Goal: Task Accomplishment & Management: Use online tool/utility

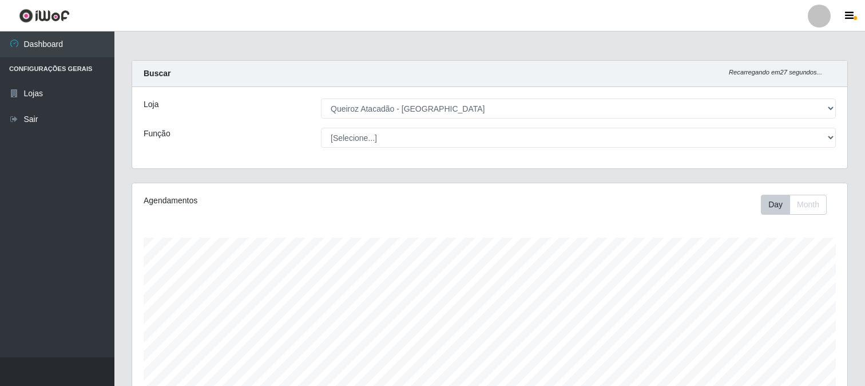
select select "464"
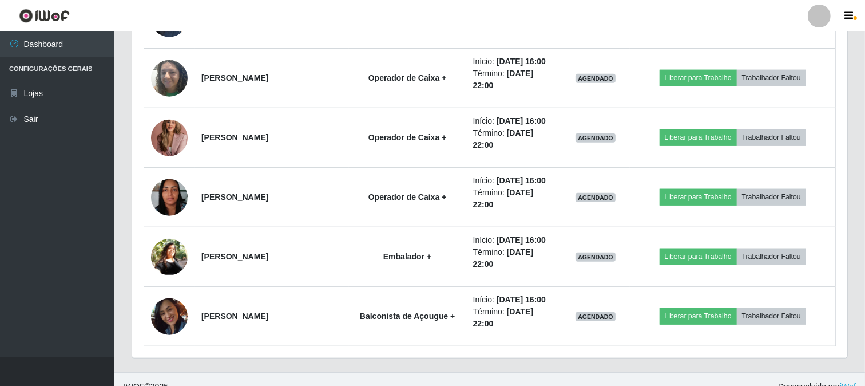
scroll to position [237, 715]
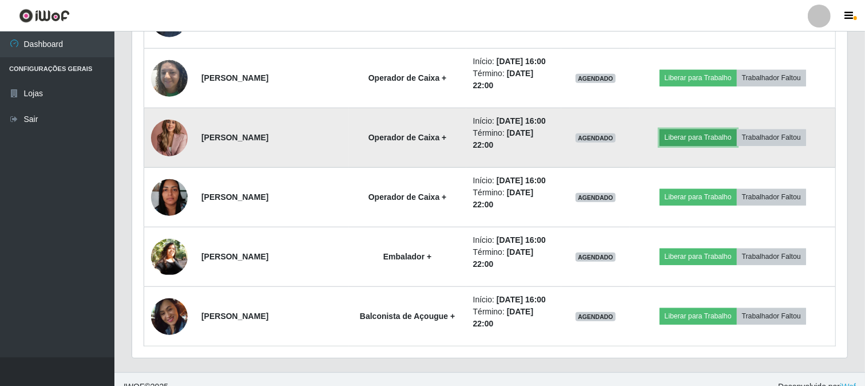
click at [695, 138] on button "Liberar para Trabalho" at bounding box center [698, 137] width 77 height 16
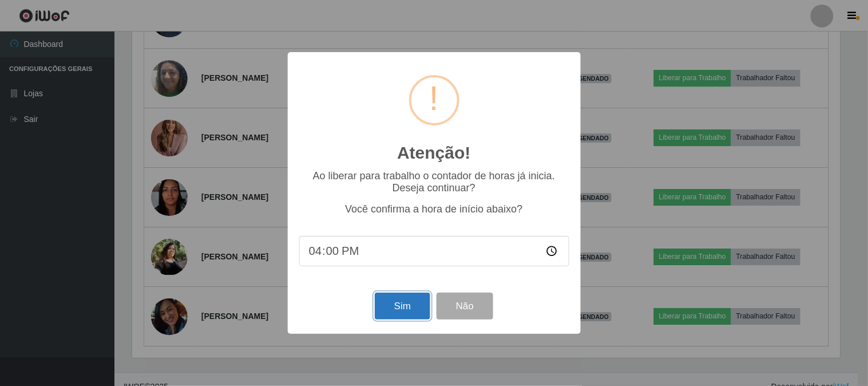
click at [402, 303] on button "Sim" at bounding box center [403, 305] width 56 height 27
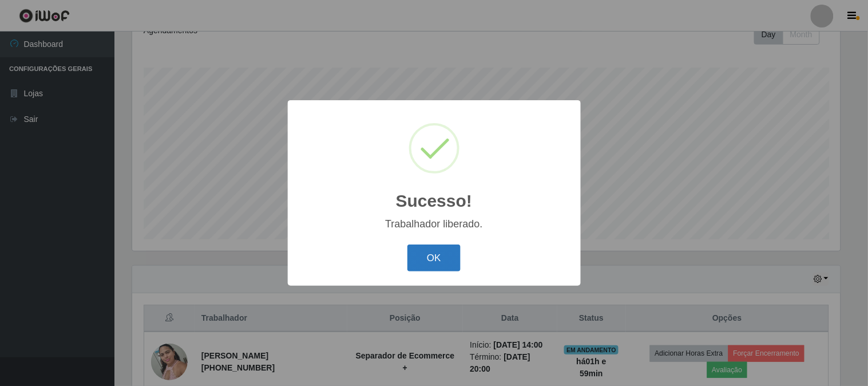
click at [433, 256] on button "OK" at bounding box center [434, 257] width 53 height 27
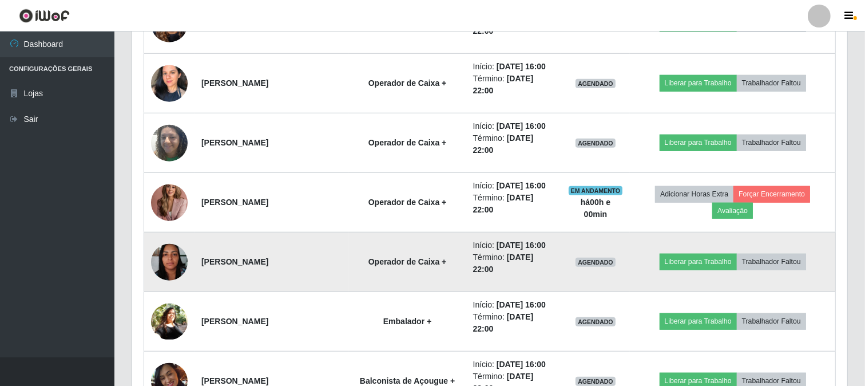
scroll to position [806, 0]
click at [709, 266] on button "Liberar para Trabalho" at bounding box center [698, 261] width 77 height 16
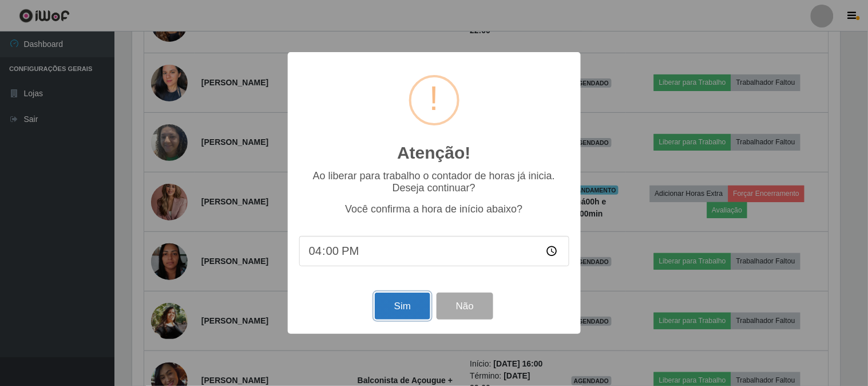
click at [402, 303] on button "Sim" at bounding box center [403, 305] width 56 height 27
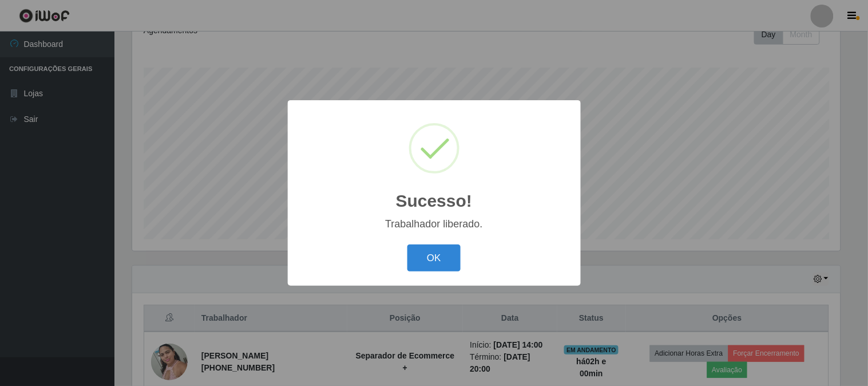
click at [408, 244] on button "OK" at bounding box center [434, 257] width 53 height 27
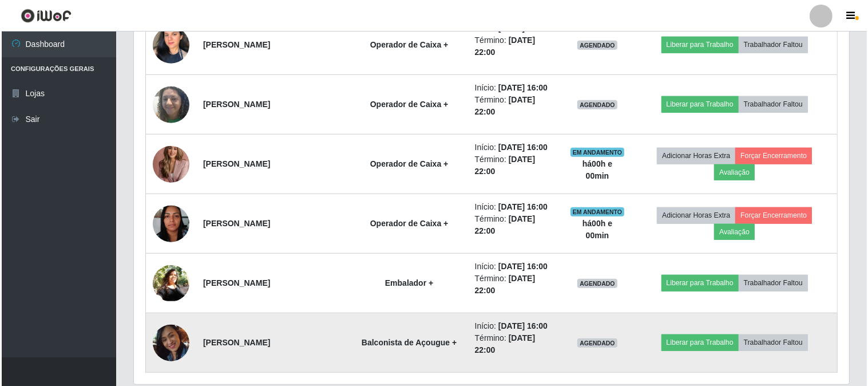
scroll to position [821, 0]
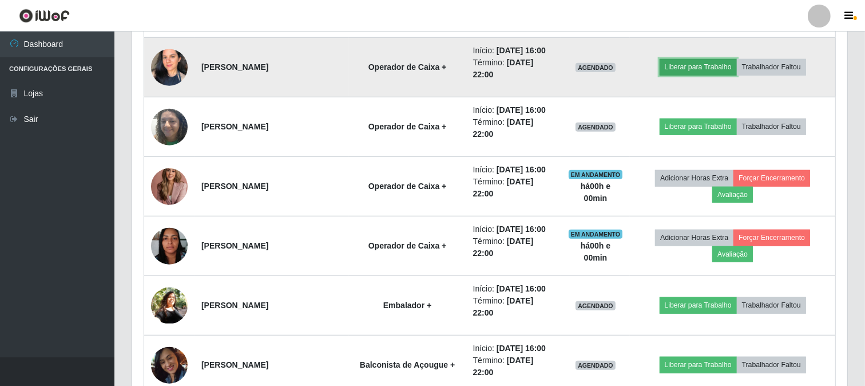
click at [678, 65] on button "Liberar para Trabalho" at bounding box center [698, 67] width 77 height 16
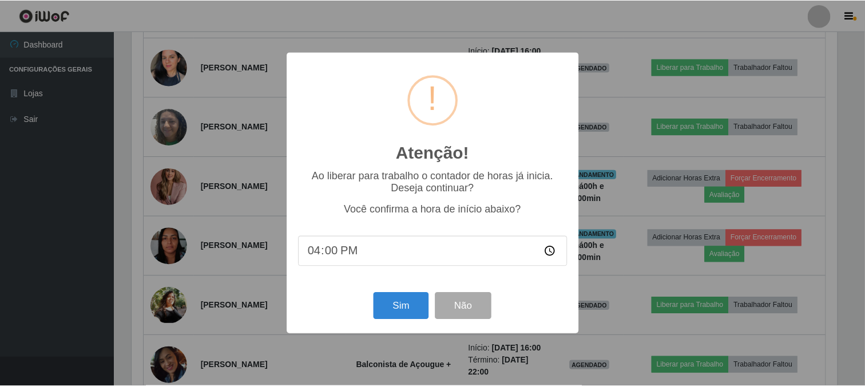
scroll to position [237, 708]
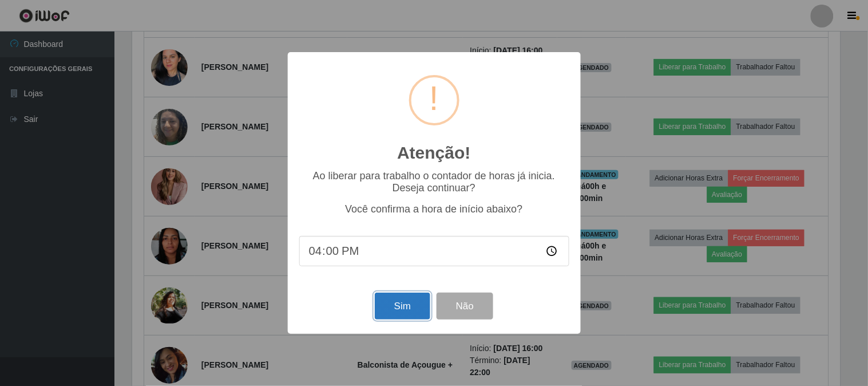
click at [398, 311] on button "Sim" at bounding box center [403, 305] width 56 height 27
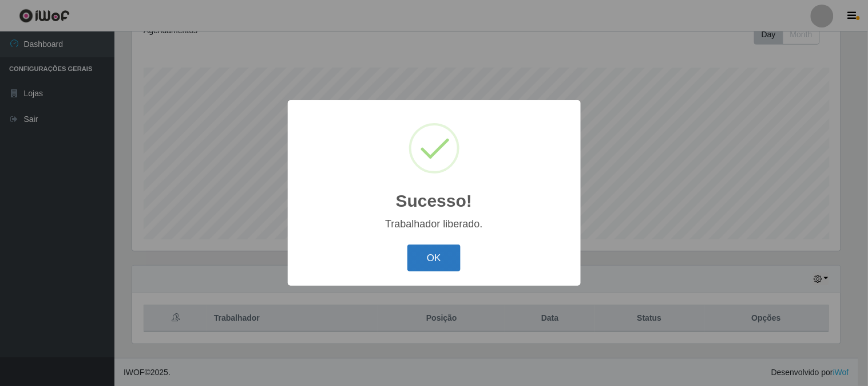
click at [425, 254] on button "OK" at bounding box center [434, 257] width 53 height 27
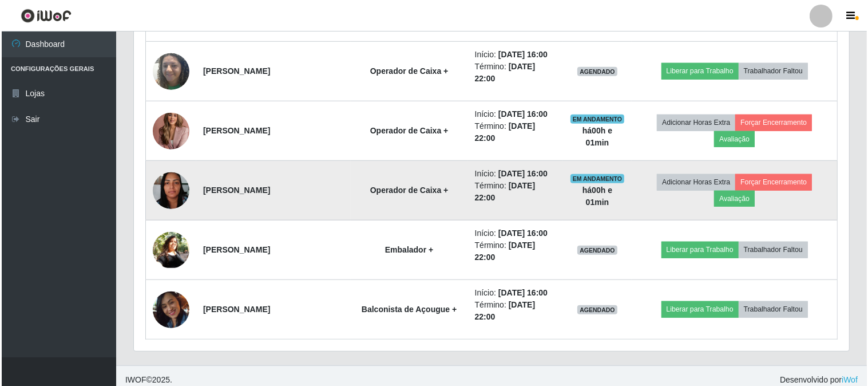
scroll to position [885, 0]
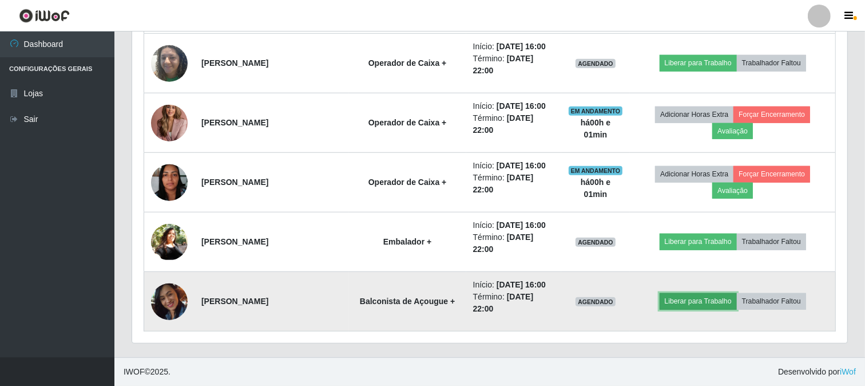
click at [699, 307] on button "Liberar para Trabalho" at bounding box center [698, 301] width 77 height 16
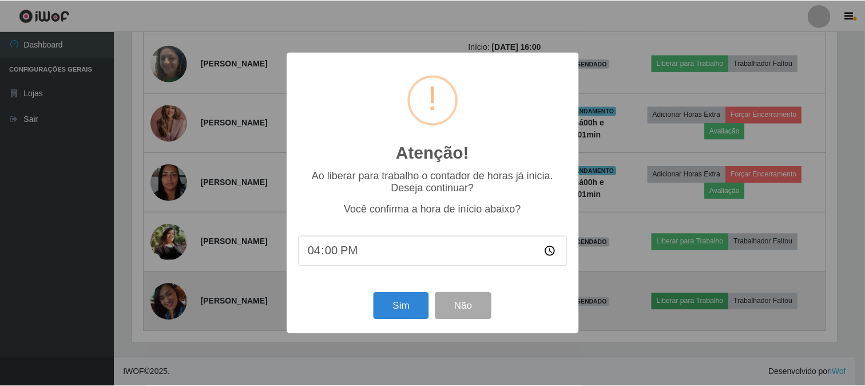
scroll to position [237, 708]
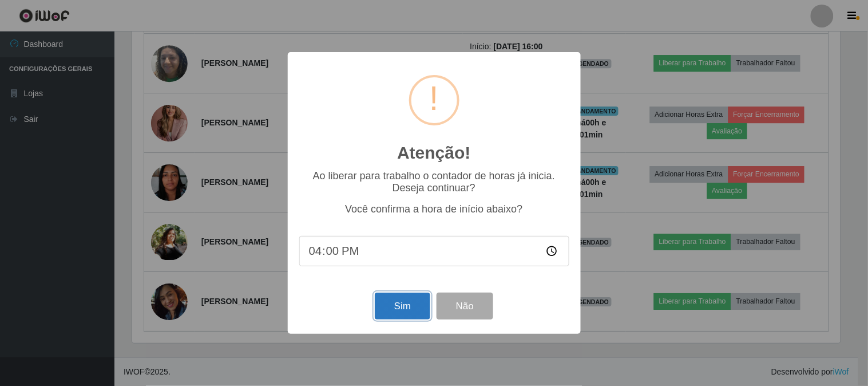
click at [391, 310] on button "Sim" at bounding box center [403, 305] width 56 height 27
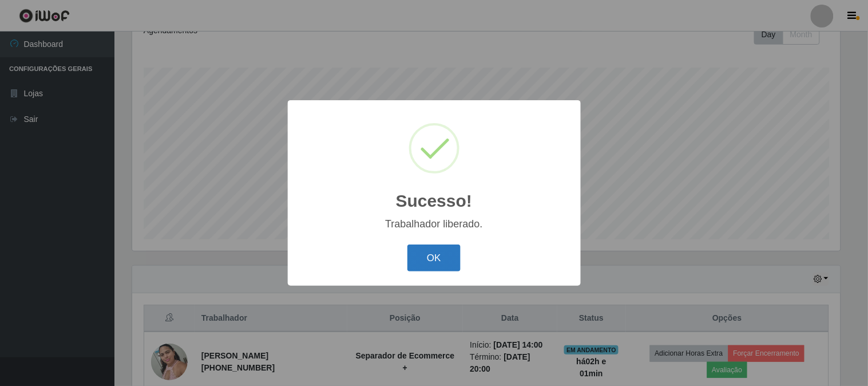
click at [433, 256] on button "OK" at bounding box center [434, 257] width 53 height 27
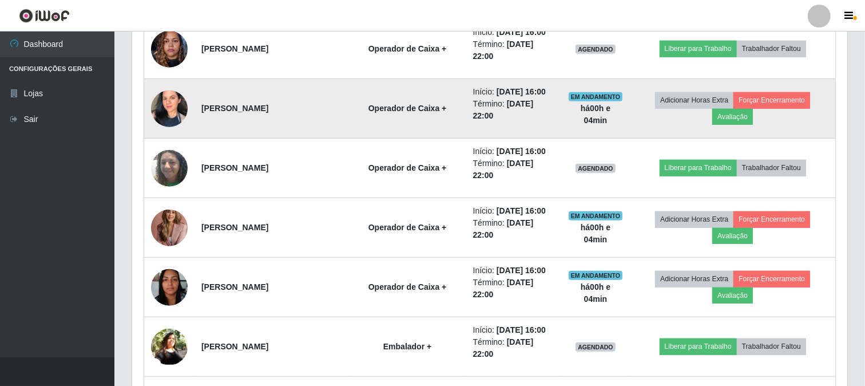
scroll to position [758, 0]
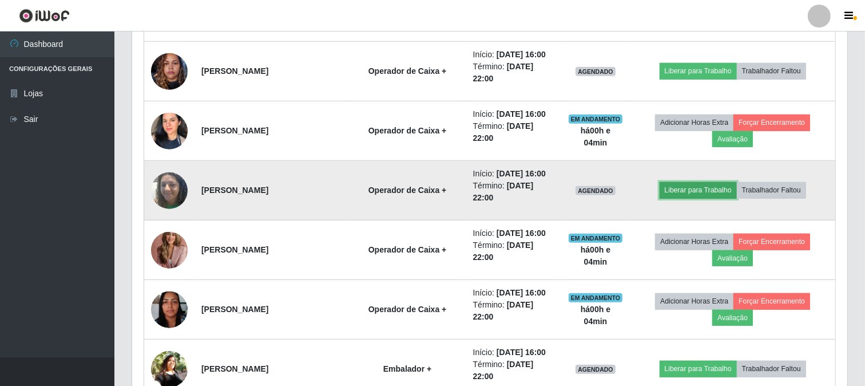
click at [713, 193] on button "Liberar para Trabalho" at bounding box center [698, 190] width 77 height 16
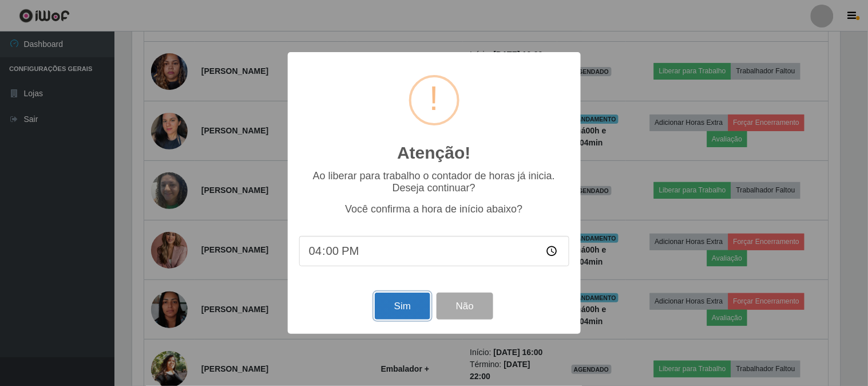
click at [405, 313] on button "Sim" at bounding box center [403, 305] width 56 height 27
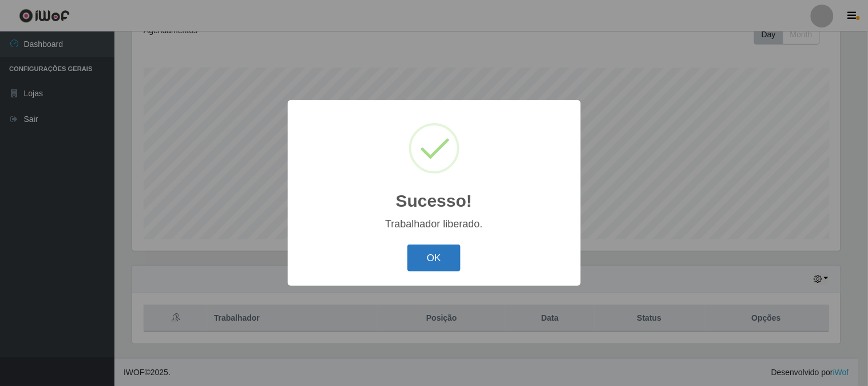
click at [417, 262] on button "OK" at bounding box center [434, 257] width 53 height 27
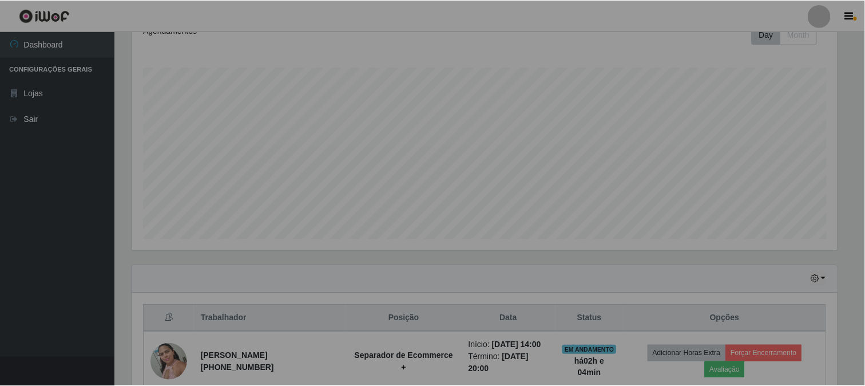
scroll to position [237, 715]
